Goal: Task Accomplishment & Management: Complete application form

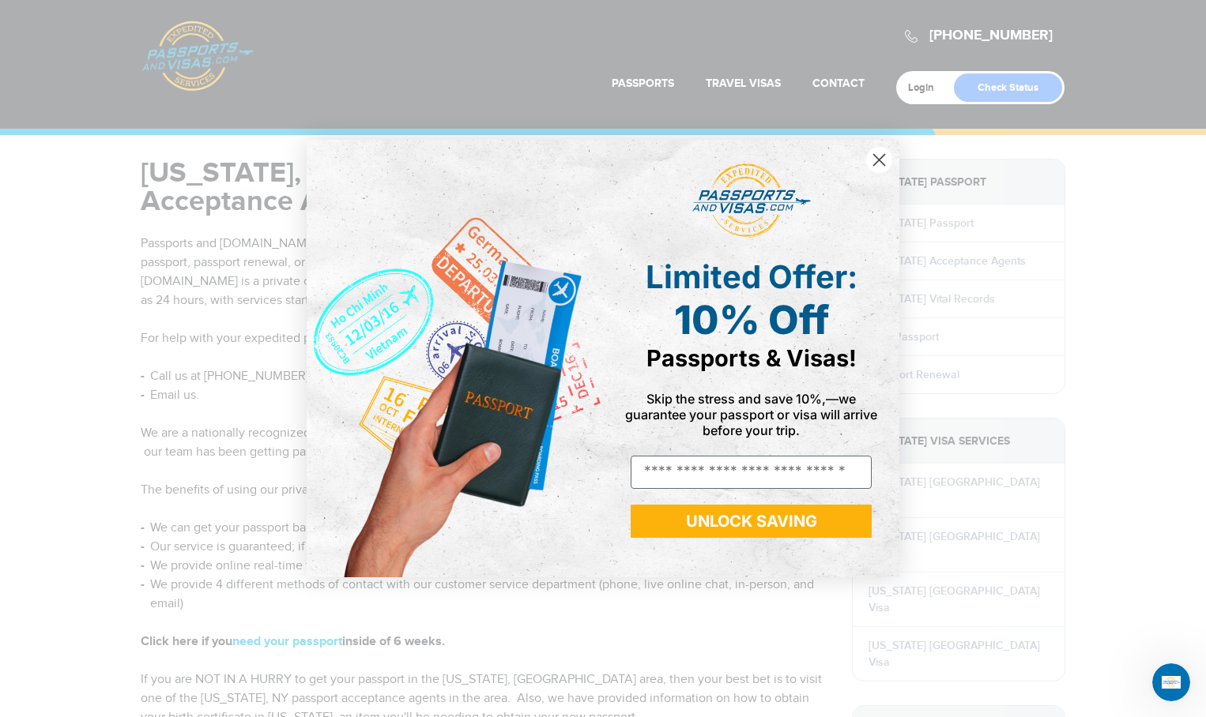
click at [875, 154] on circle "Close dialog" at bounding box center [879, 160] width 26 height 26
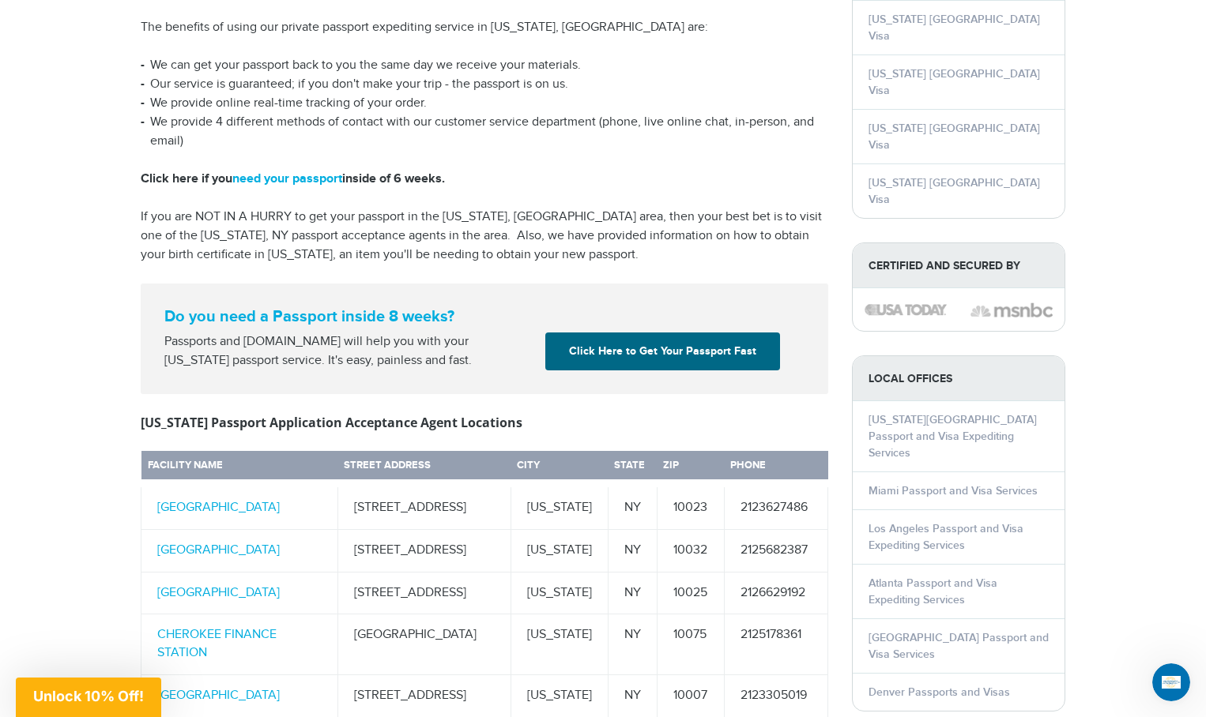
scroll to position [452, 0]
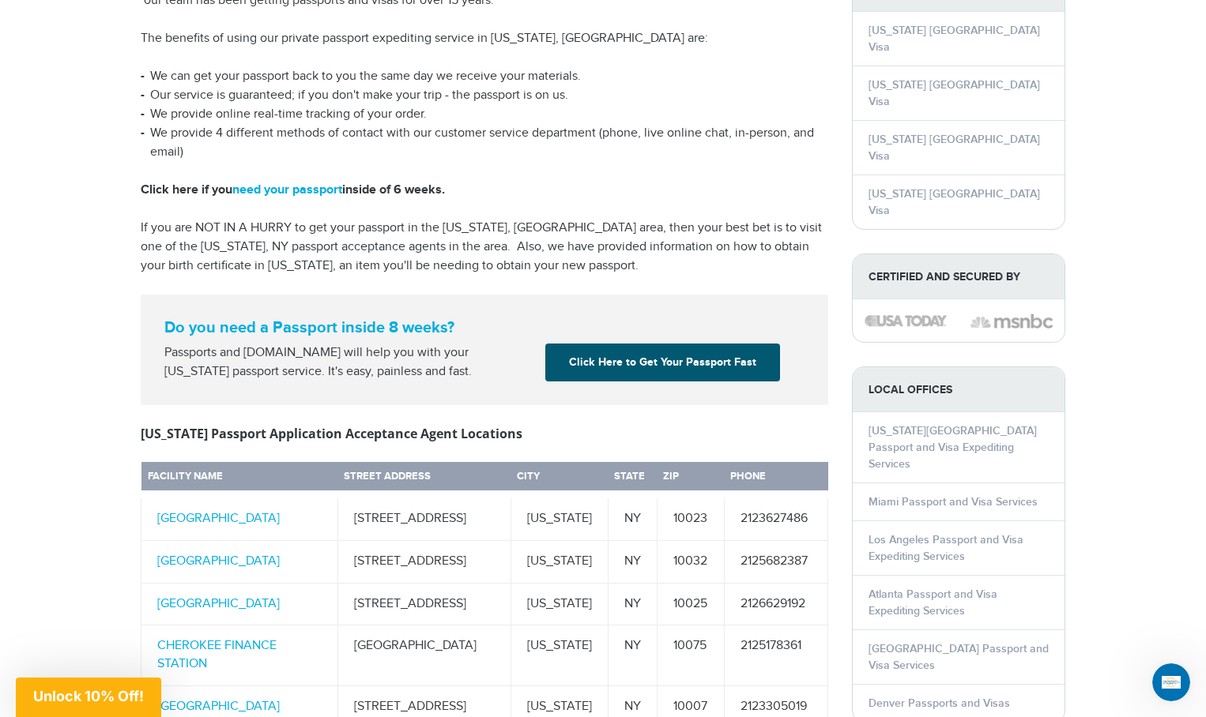
click at [708, 344] on link "Click Here to Get Your Passport Fast" at bounding box center [662, 363] width 235 height 38
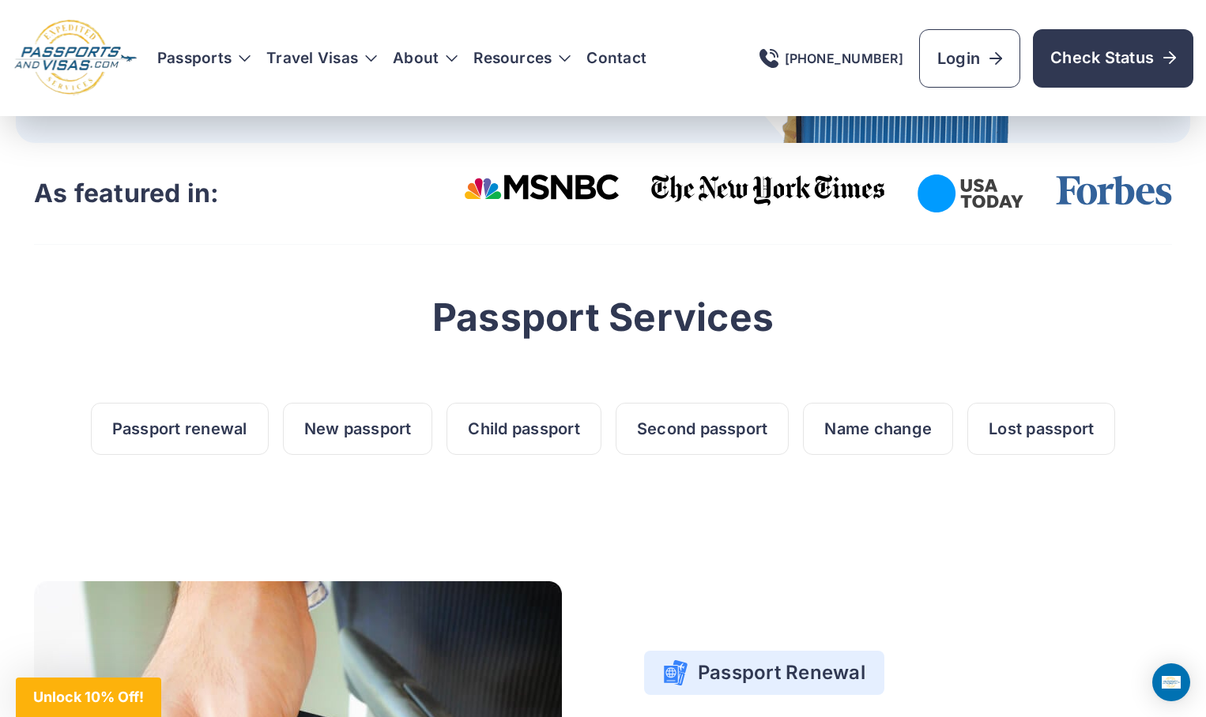
scroll to position [537, 0]
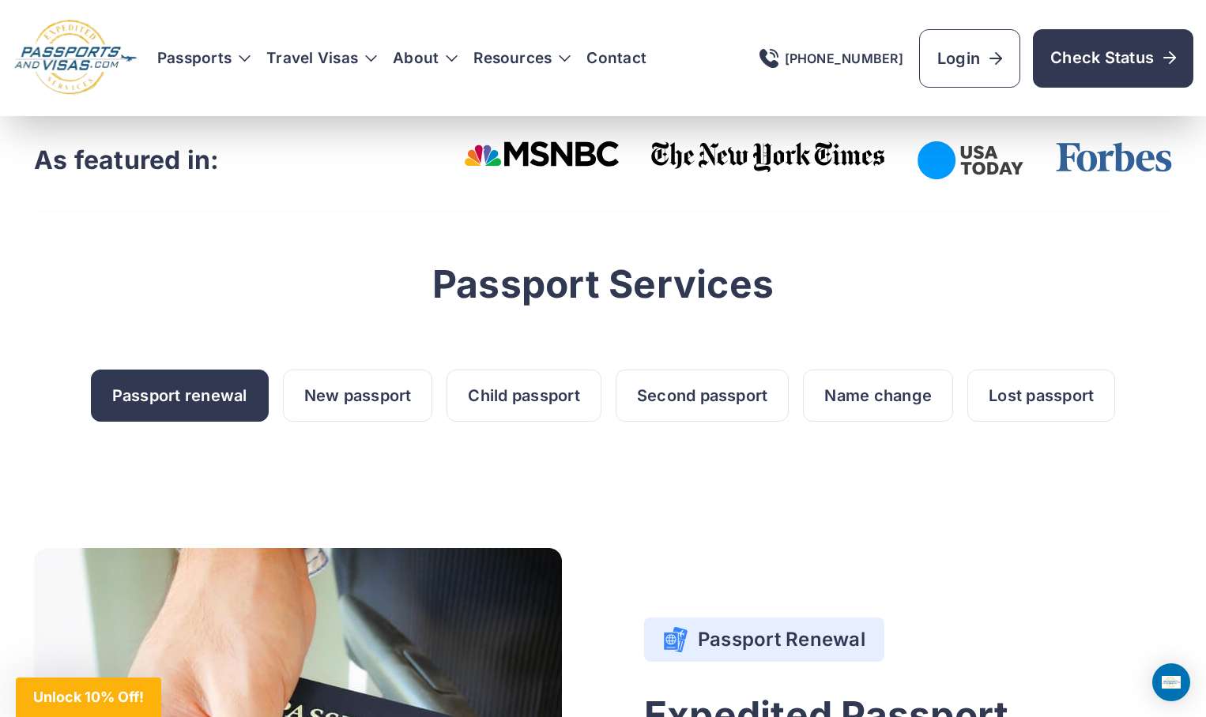
click at [203, 387] on link "Passport renewal" at bounding box center [180, 396] width 178 height 52
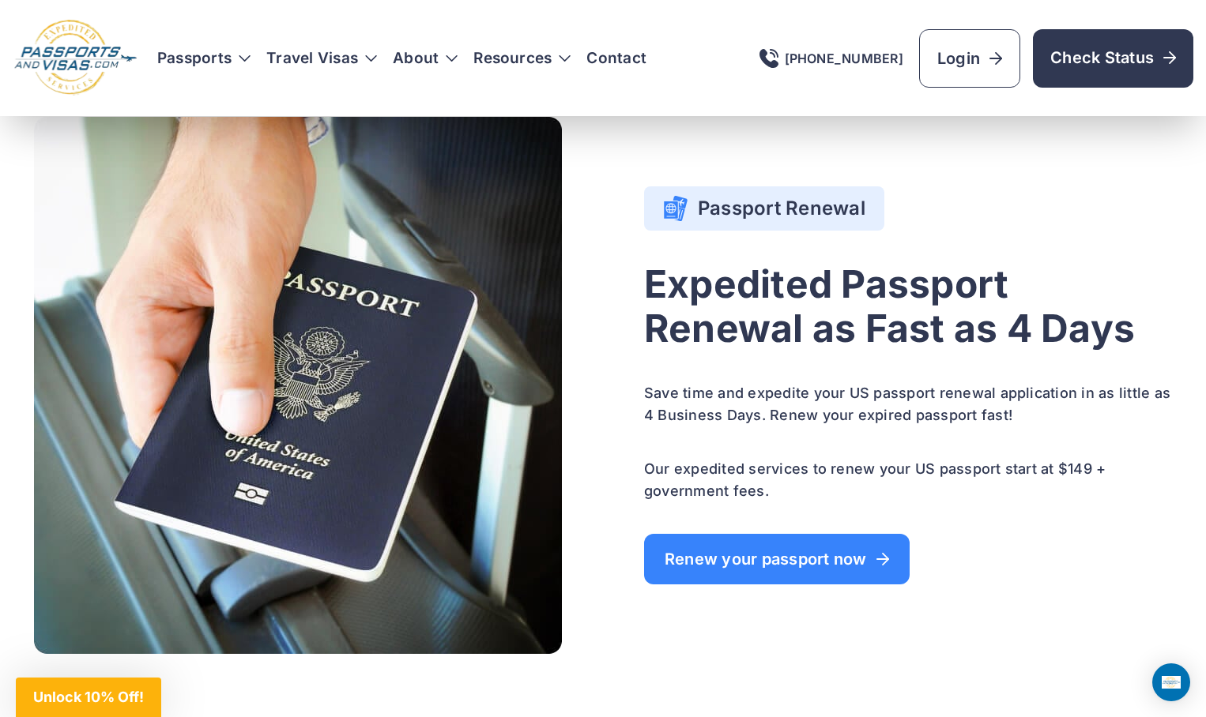
scroll to position [969, 0]
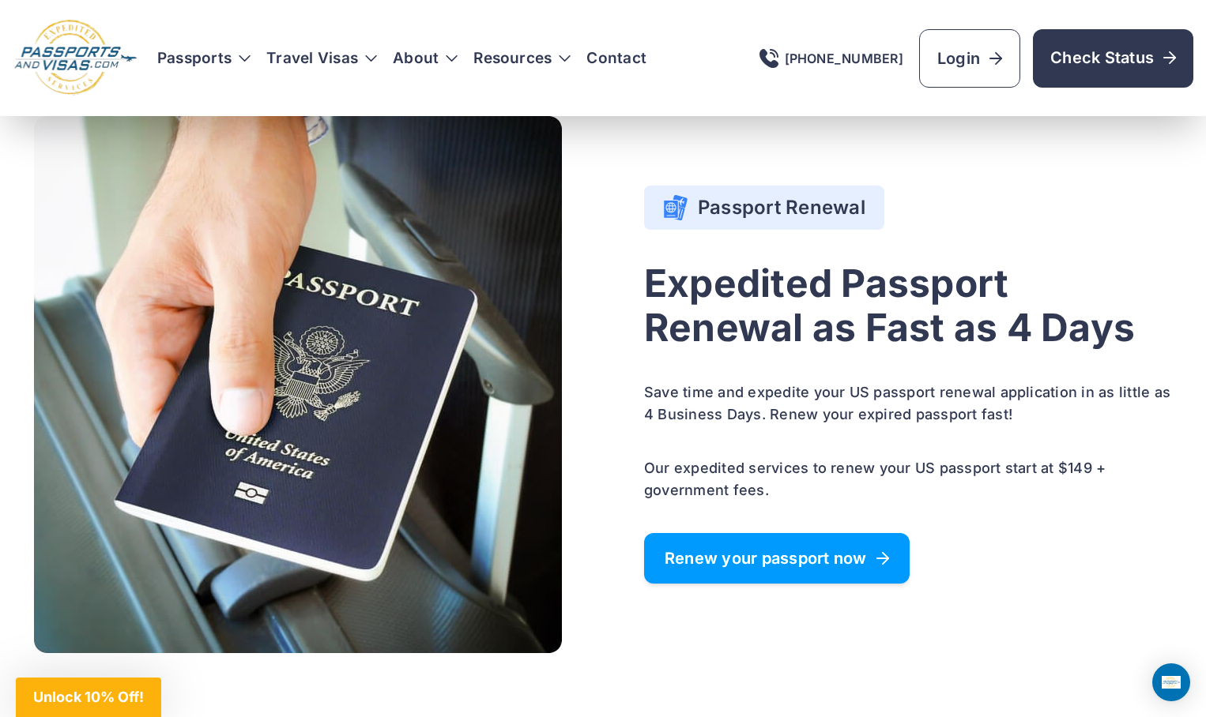
click at [739, 559] on span "Renew your passport now" at bounding box center [776, 559] width 224 height 16
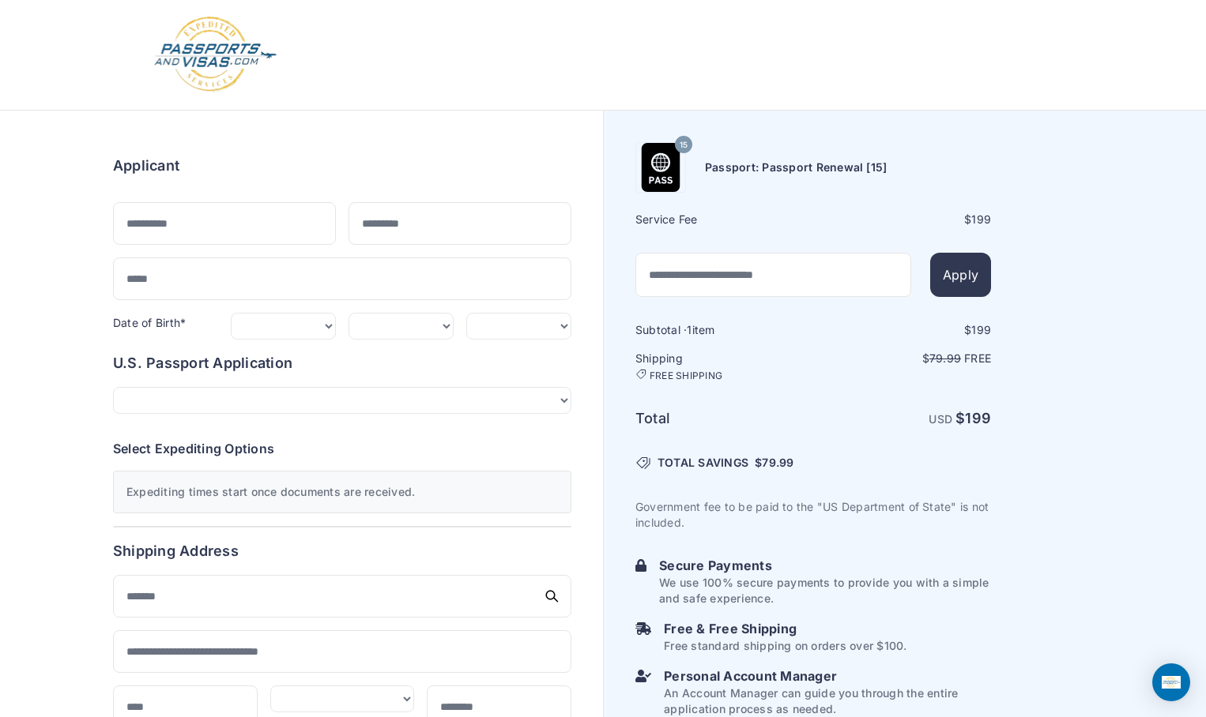
click at [1060, 491] on div "15 Passport: Passport Renewal [15] Service Fee $ 199 Apply 1 $" at bounding box center [905, 658] width 602 height 1095
click at [283, 475] on div "Expediting times start once documents are received." at bounding box center [342, 492] width 458 height 43
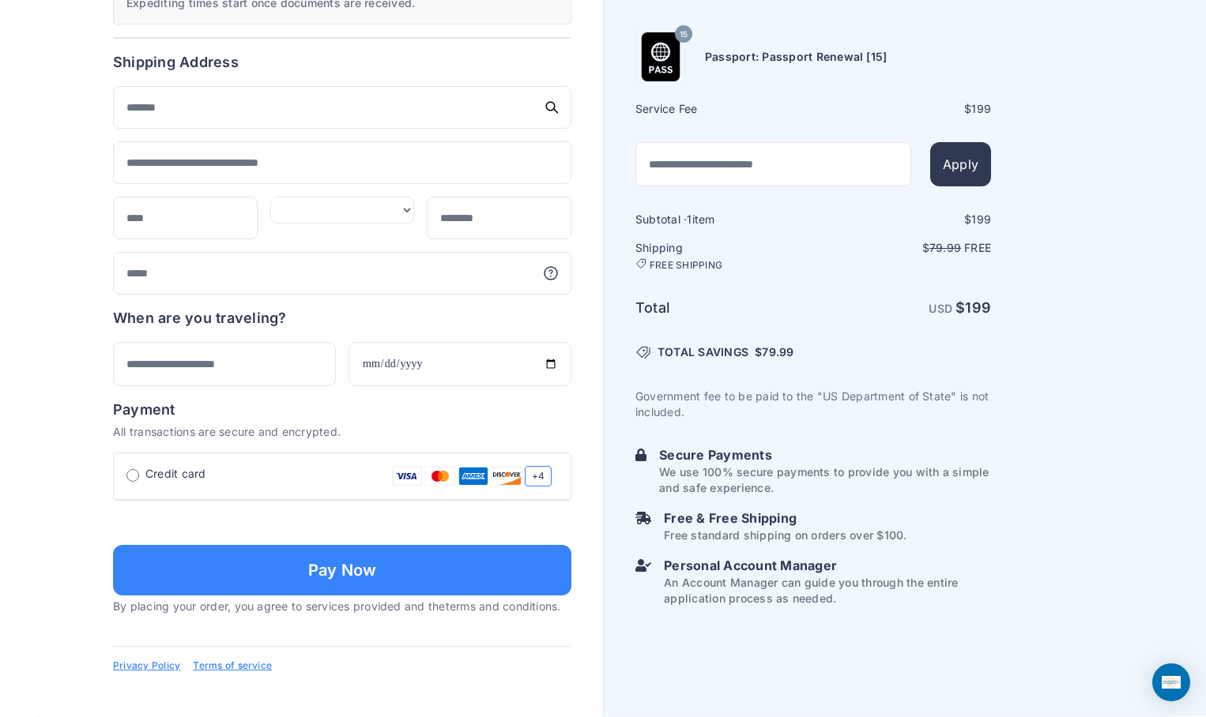
scroll to position [708, 0]
